Goal: Information Seeking & Learning: Find specific fact

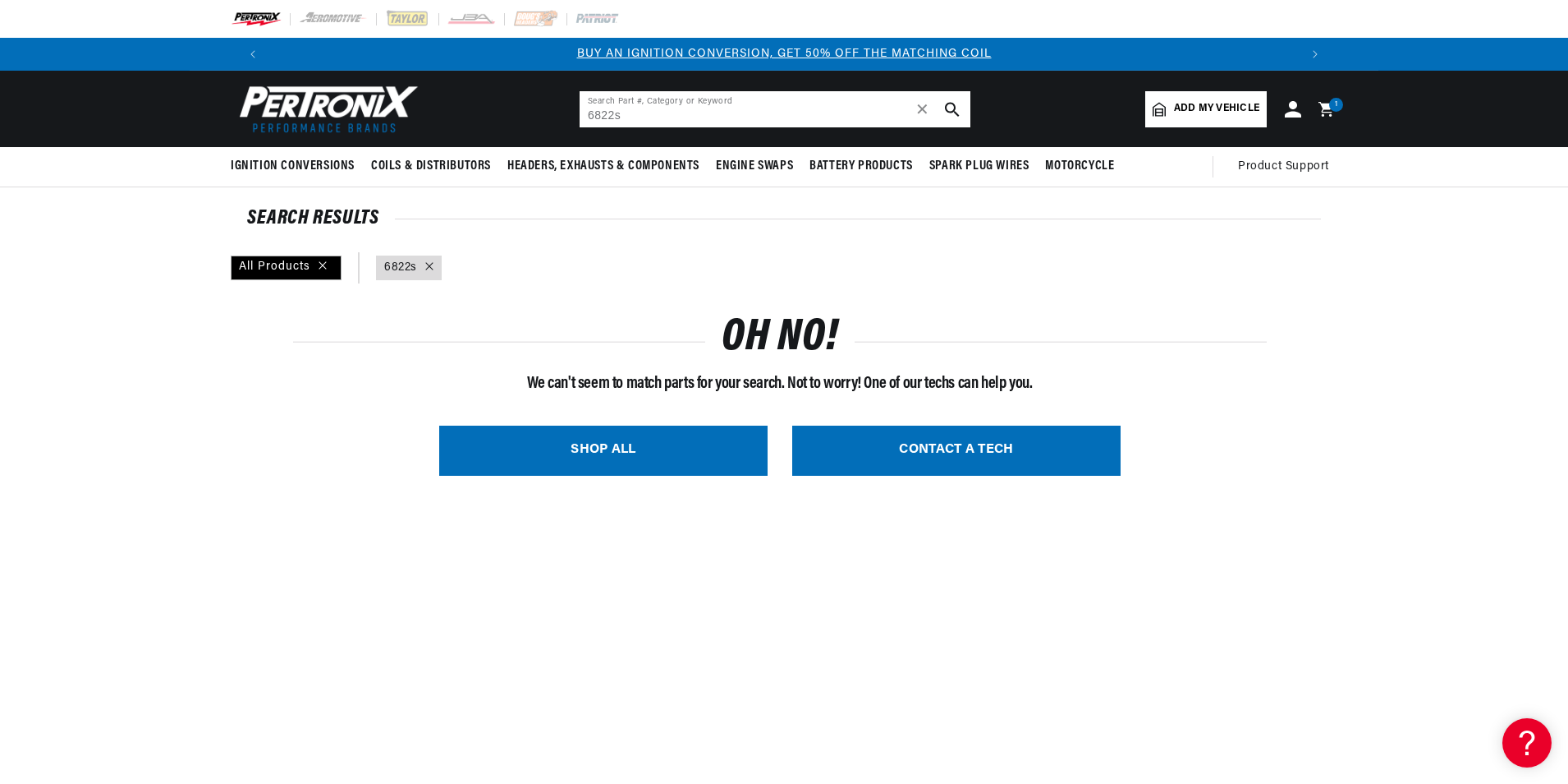
scroll to position [0, 2051]
drag, startPoint x: 617, startPoint y: 113, endPoint x: 438, endPoint y: 136, distance: 180.5
click at [438, 136] on header "BETTER SEARCH RESULTS Add your vehicle's year, make, and model to find parts be…" at bounding box center [784, 108] width 1189 height 76
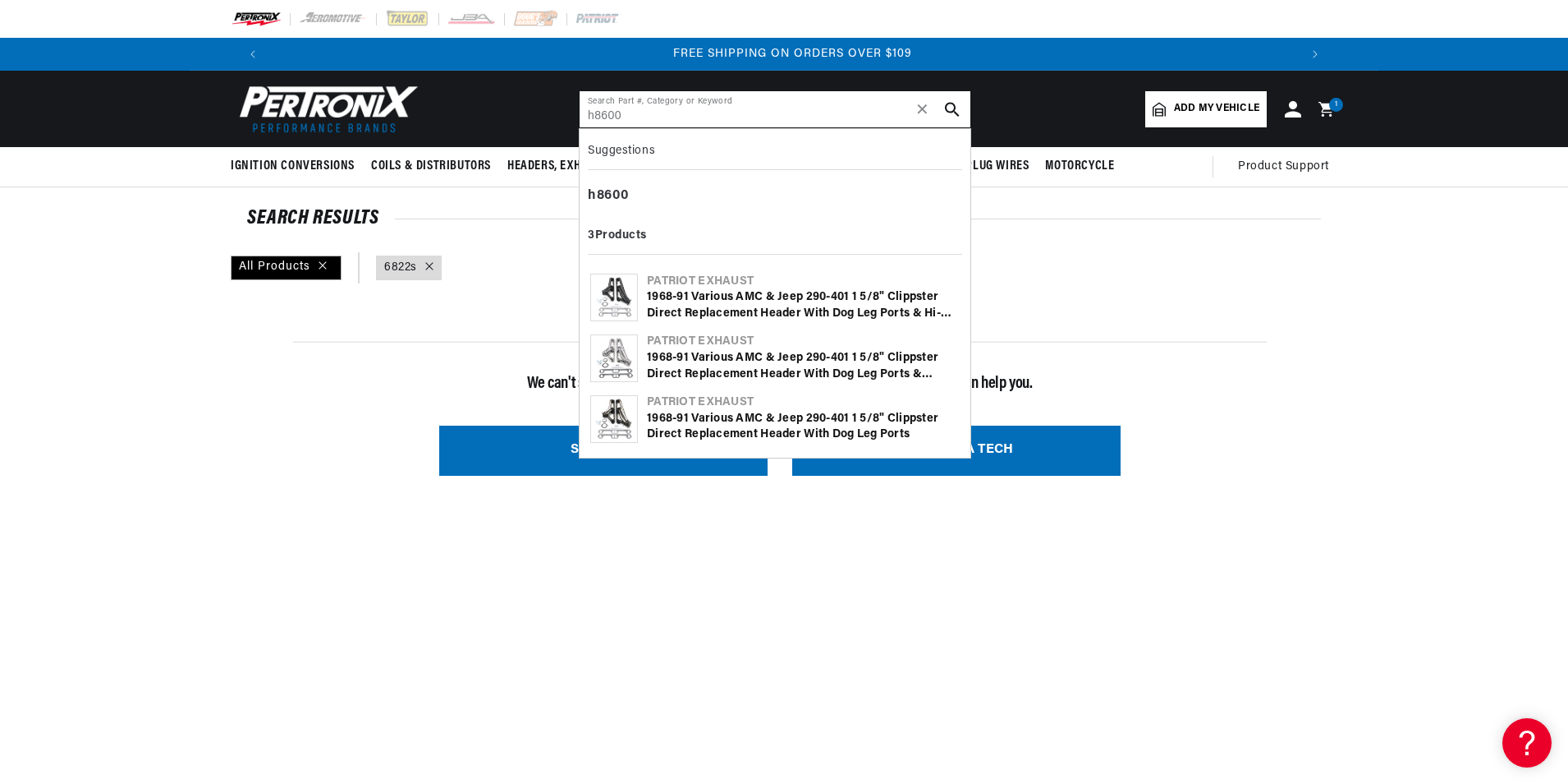
type input "h8600"
click at [794, 309] on div "1968-91 Various AMC & Jeep 290-401 1 5/8" Clippster Direct Replacement Header w…" at bounding box center [803, 306] width 313 height 32
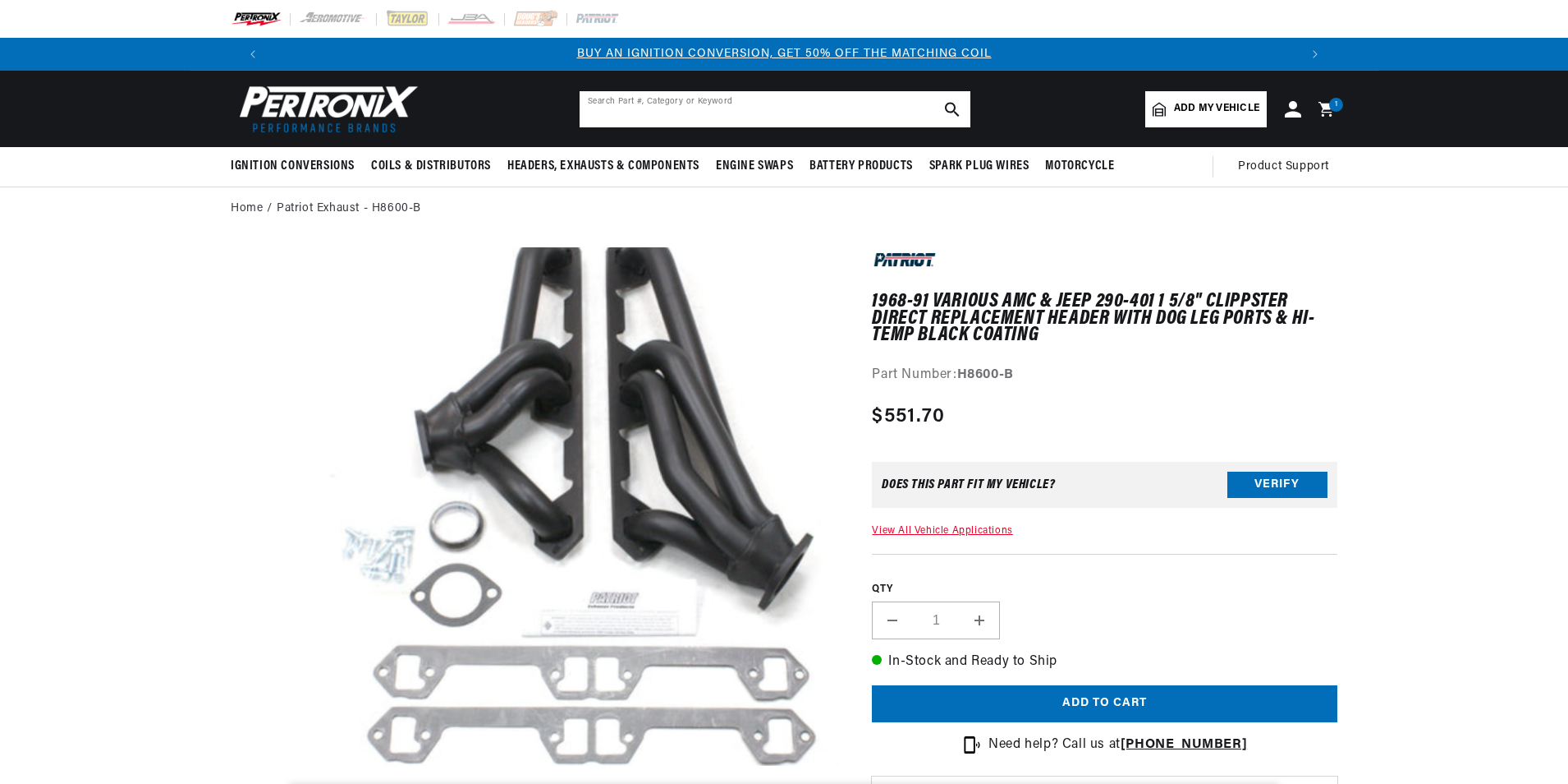
click at [725, 106] on input "text" at bounding box center [775, 109] width 391 height 36
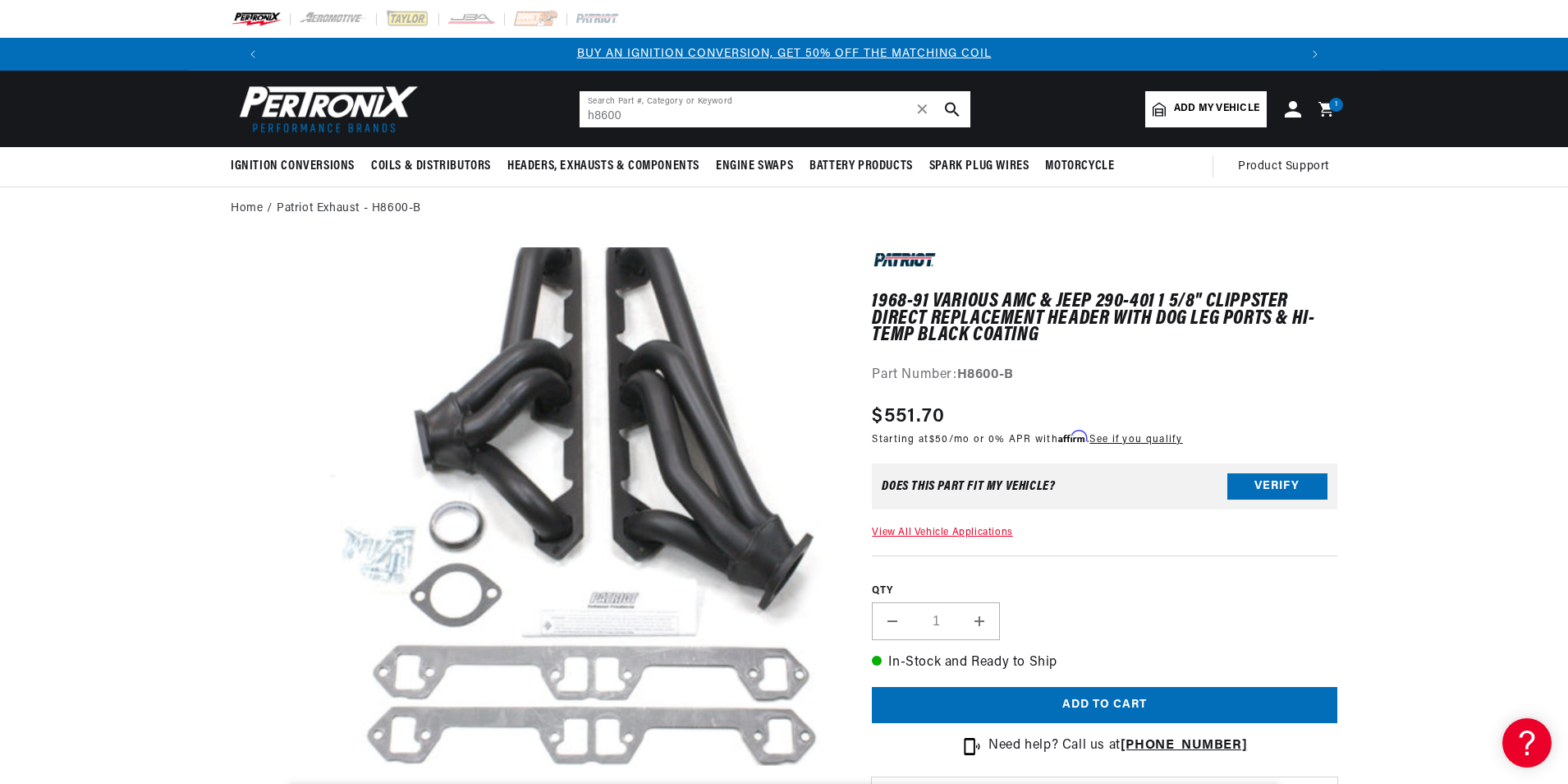
click at [735, 106] on input "h8600" at bounding box center [775, 109] width 391 height 36
type input "h8600"
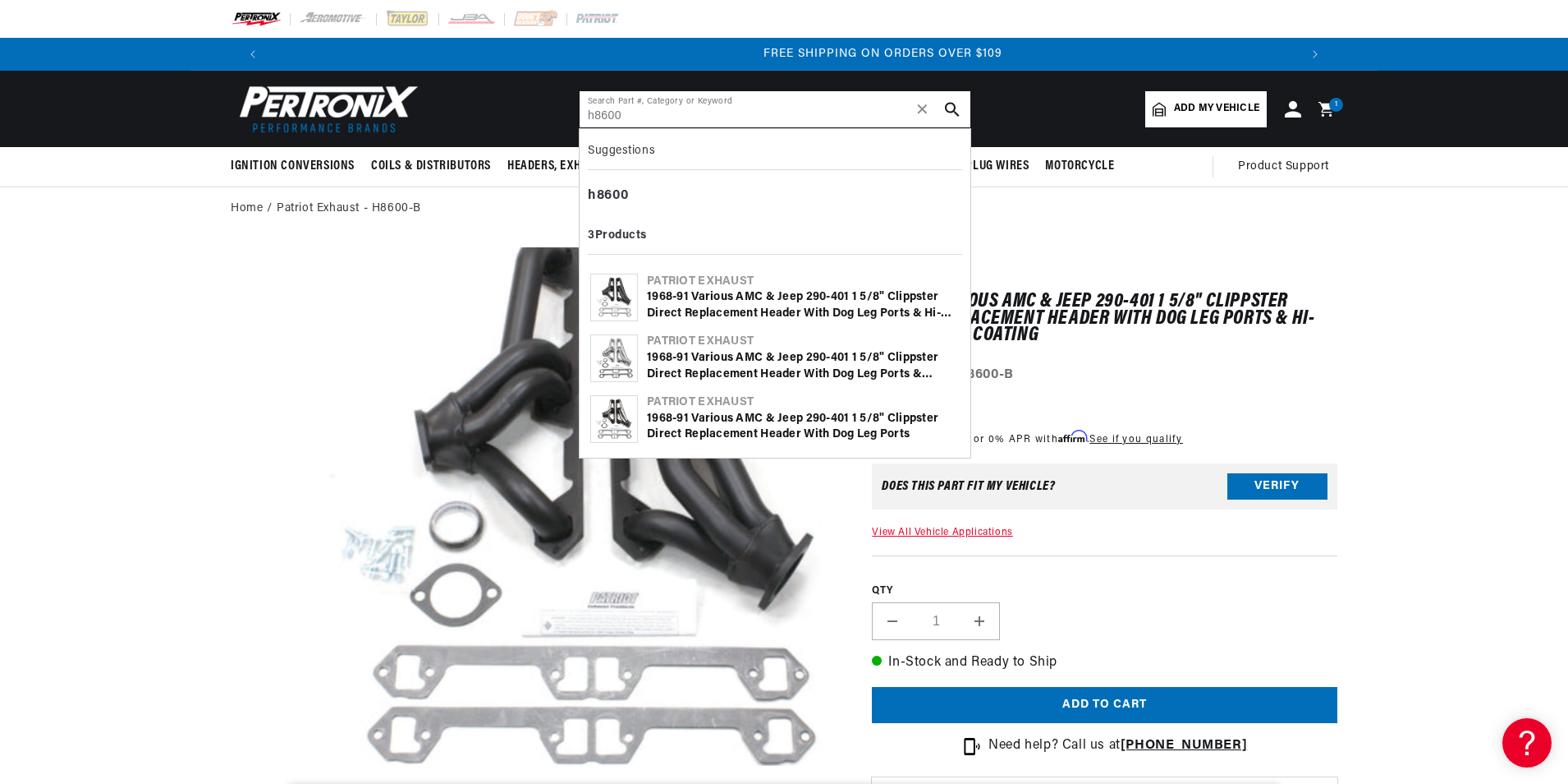
scroll to position [0, 2051]
